Goal: Browse casually: Explore the website without a specific task or goal

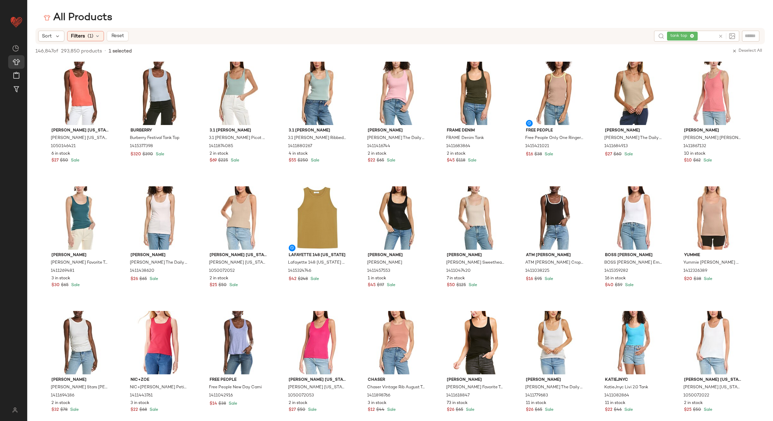
scroll to position [725, 0]
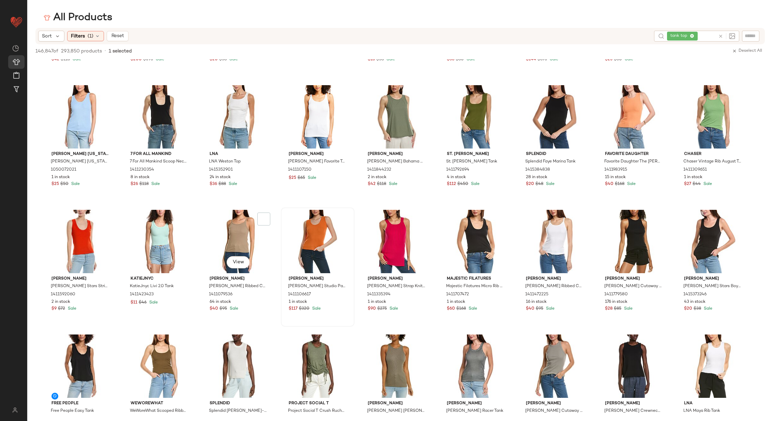
click at [301, 224] on div at bounding box center [317, 241] width 69 height 63
click at [307, 109] on div "View" at bounding box center [317, 116] width 69 height 63
click at [240, 111] on div "View" at bounding box center [238, 116] width 69 height 63
click at [166, 152] on span "7 For All Mankind" at bounding box center [160, 154] width 58 height 6
click at [174, 102] on div "View" at bounding box center [159, 116] width 69 height 63
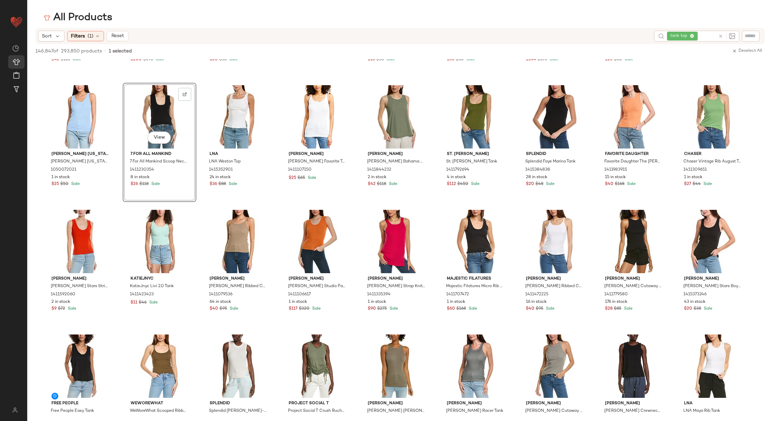
click at [526, 191] on div "View Splendid Splendid [PERSON_NAME] Tank 1415384838 28 in stock $20 $48 Sale" at bounding box center [555, 143] width 72 height 118
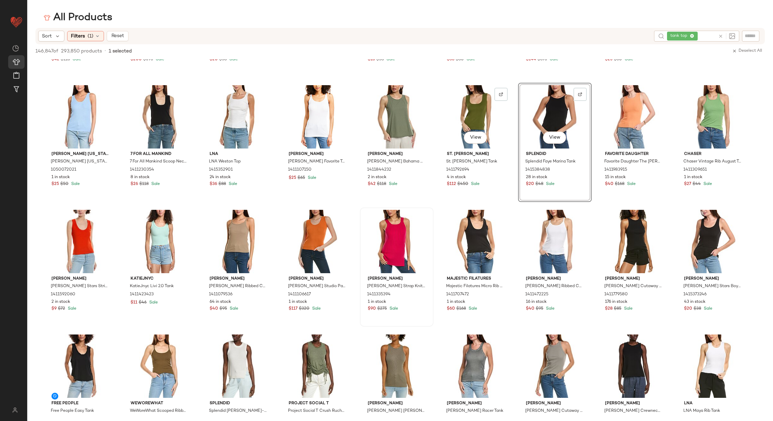
scroll to position [812, 0]
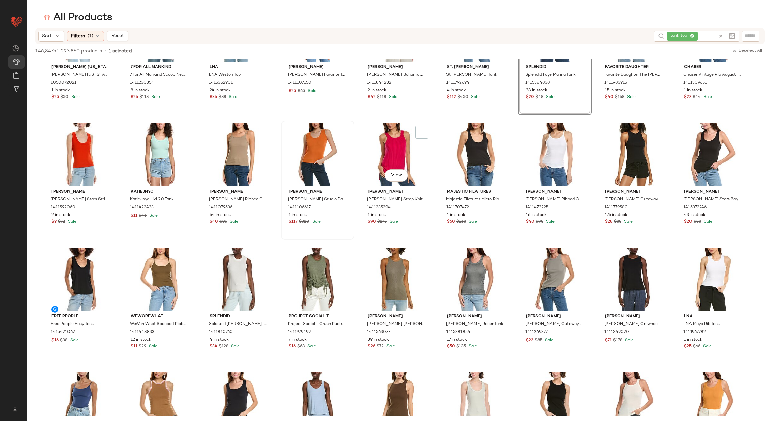
click at [303, 160] on div at bounding box center [317, 154] width 69 height 63
click at [251, 264] on div at bounding box center [238, 279] width 69 height 63
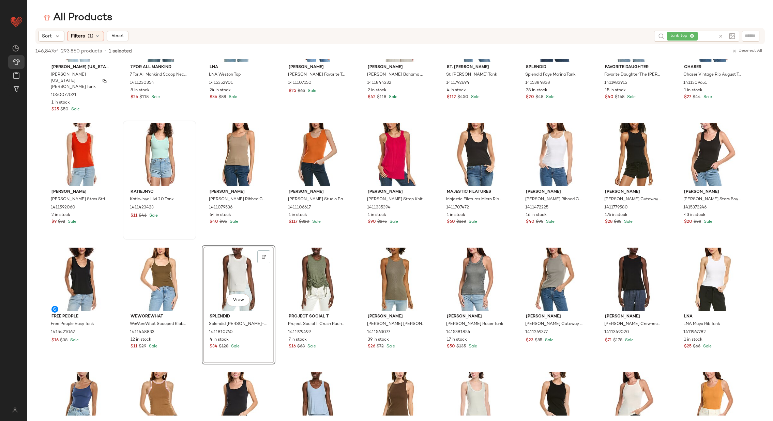
click at [172, 158] on div at bounding box center [159, 154] width 69 height 63
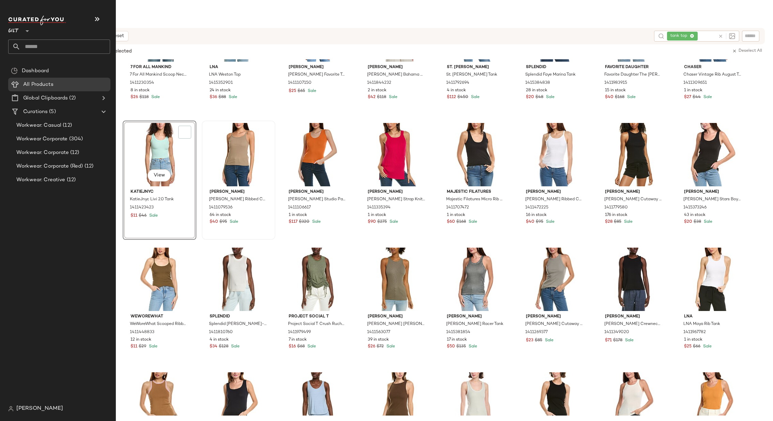
click at [238, 148] on div at bounding box center [238, 154] width 69 height 63
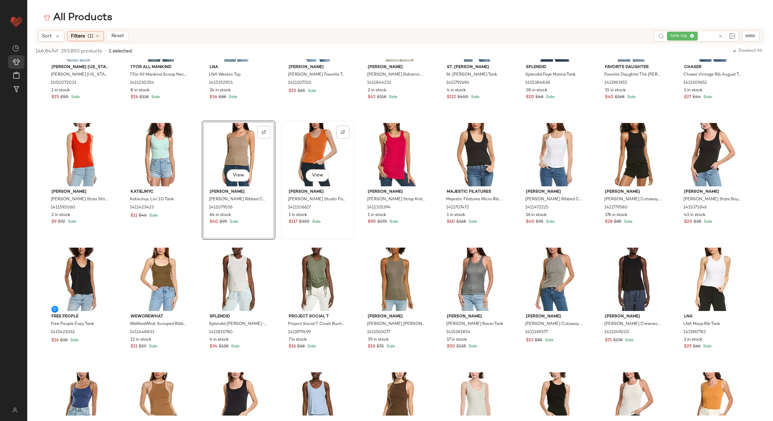
click at [315, 152] on div "View" at bounding box center [317, 154] width 69 height 63
